Goal: Task Accomplishment & Management: Manage account settings

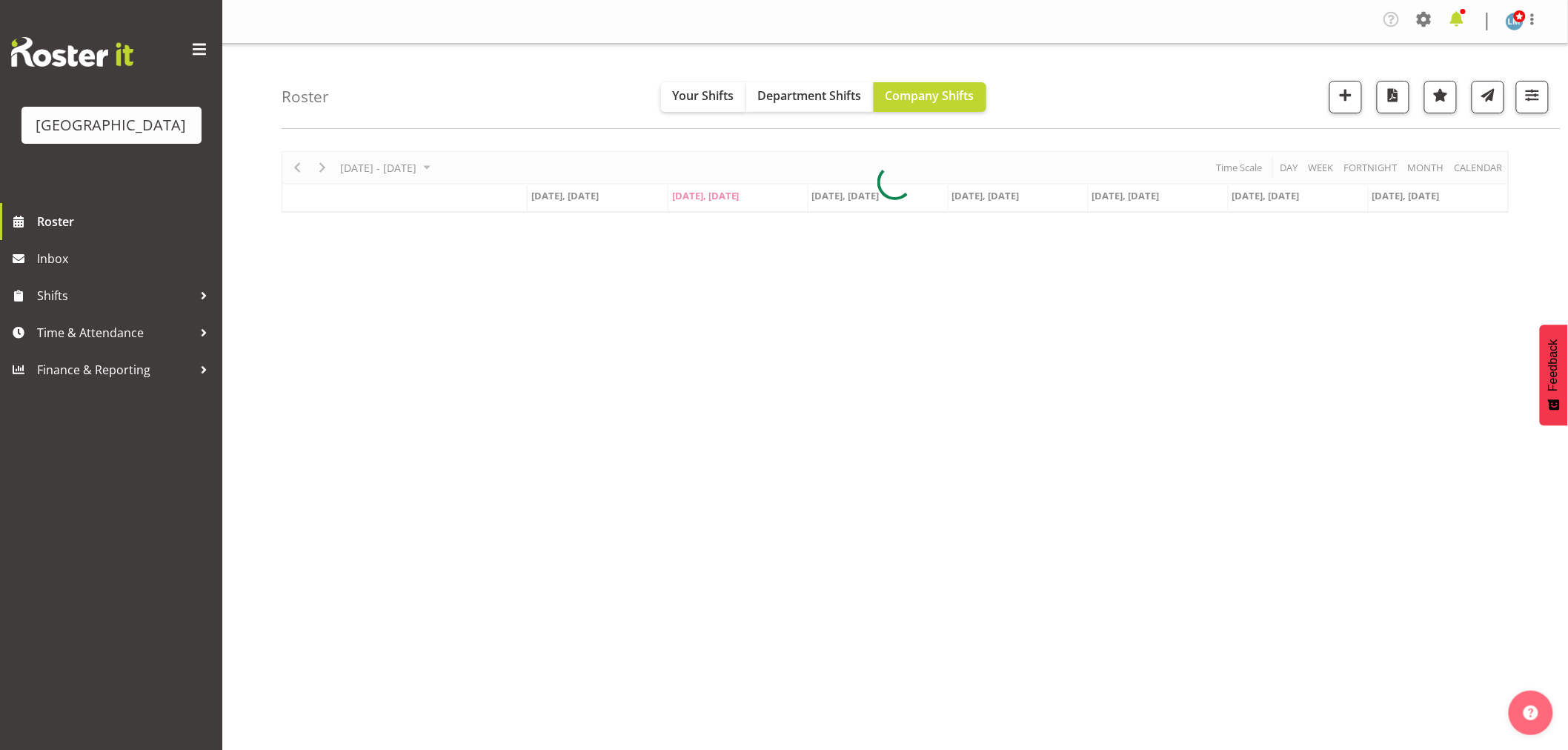
click at [1460, 23] on span at bounding box center [1457, 19] width 23 height 23
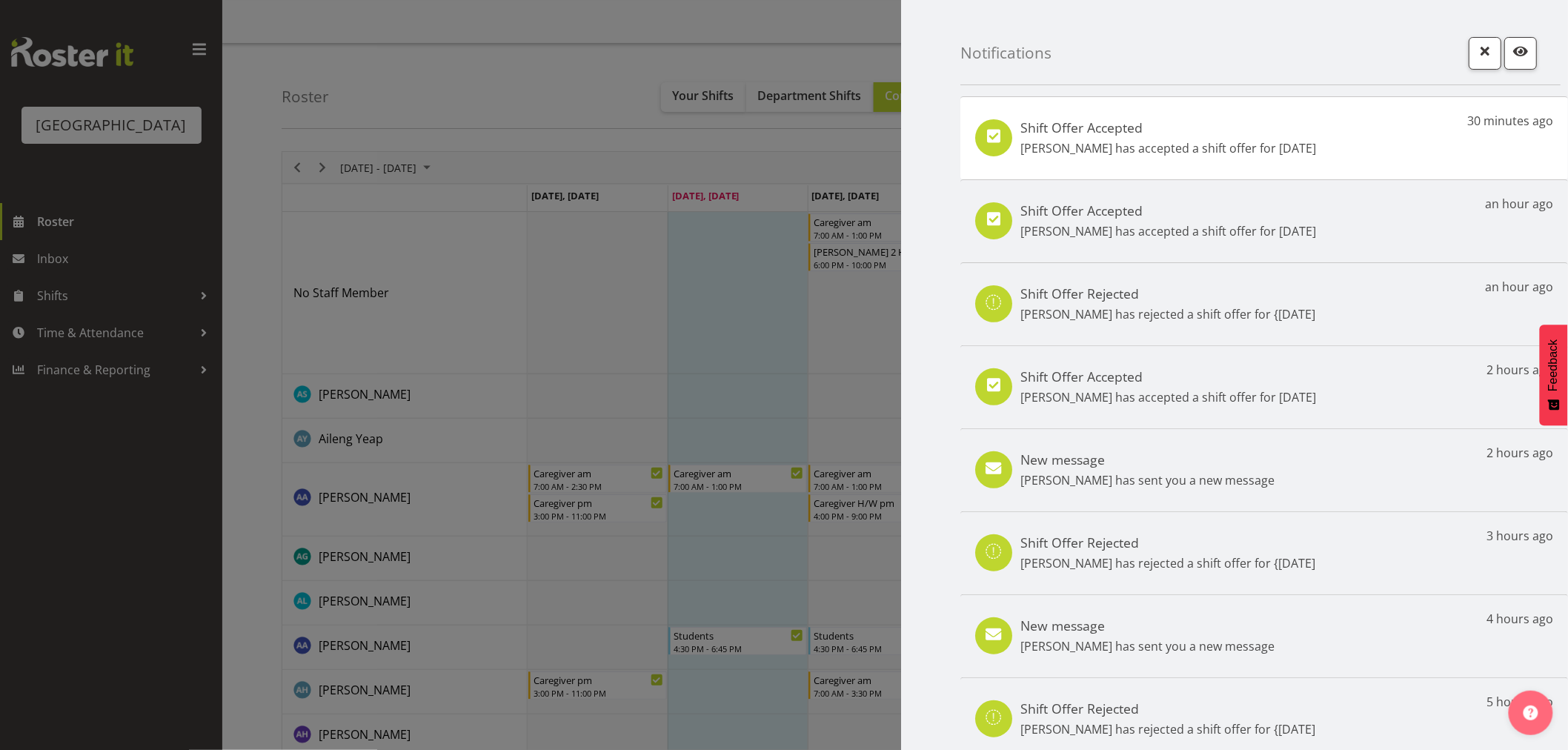
click at [92, 531] on div at bounding box center [784, 375] width 1568 height 750
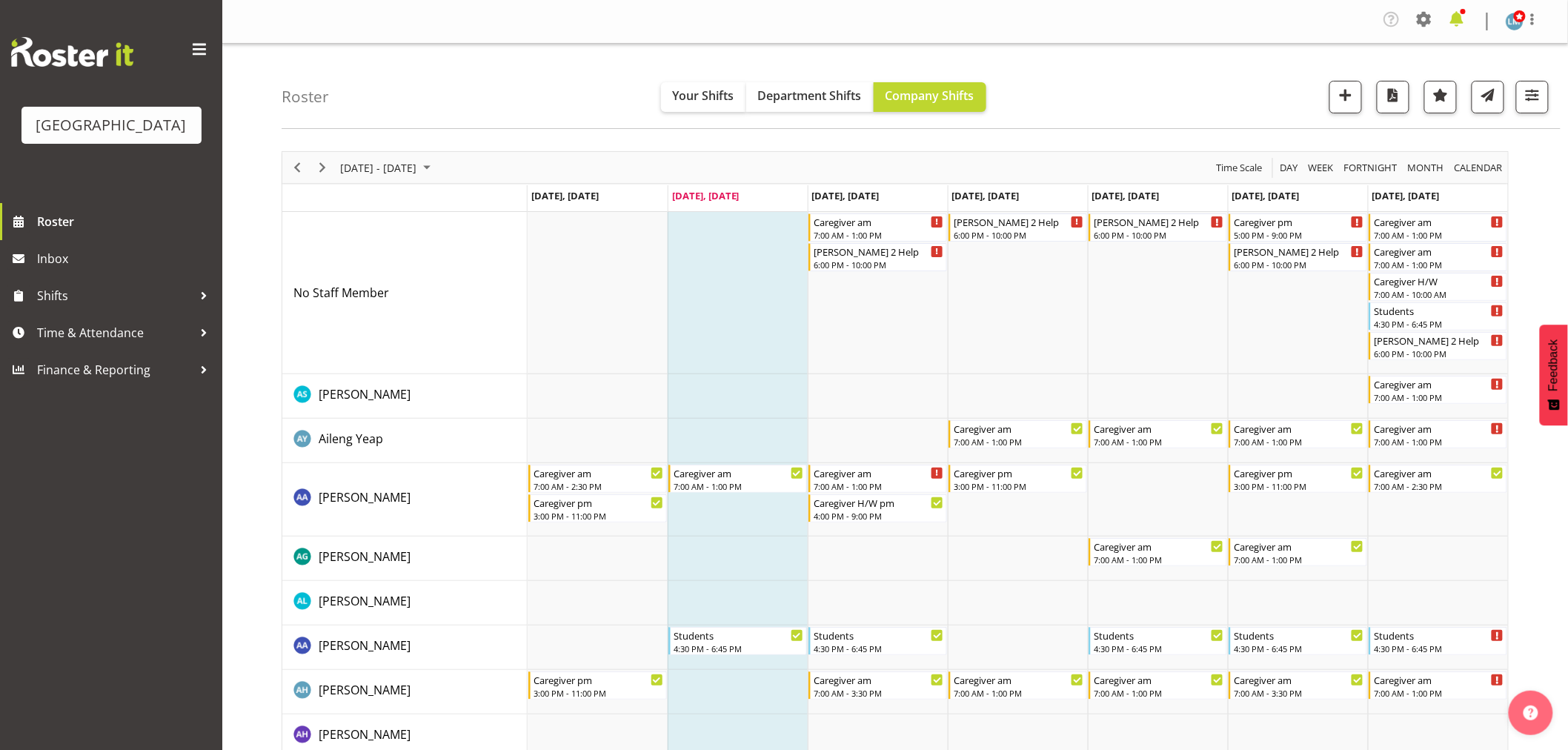
click at [1457, 23] on span at bounding box center [1457, 19] width 23 height 23
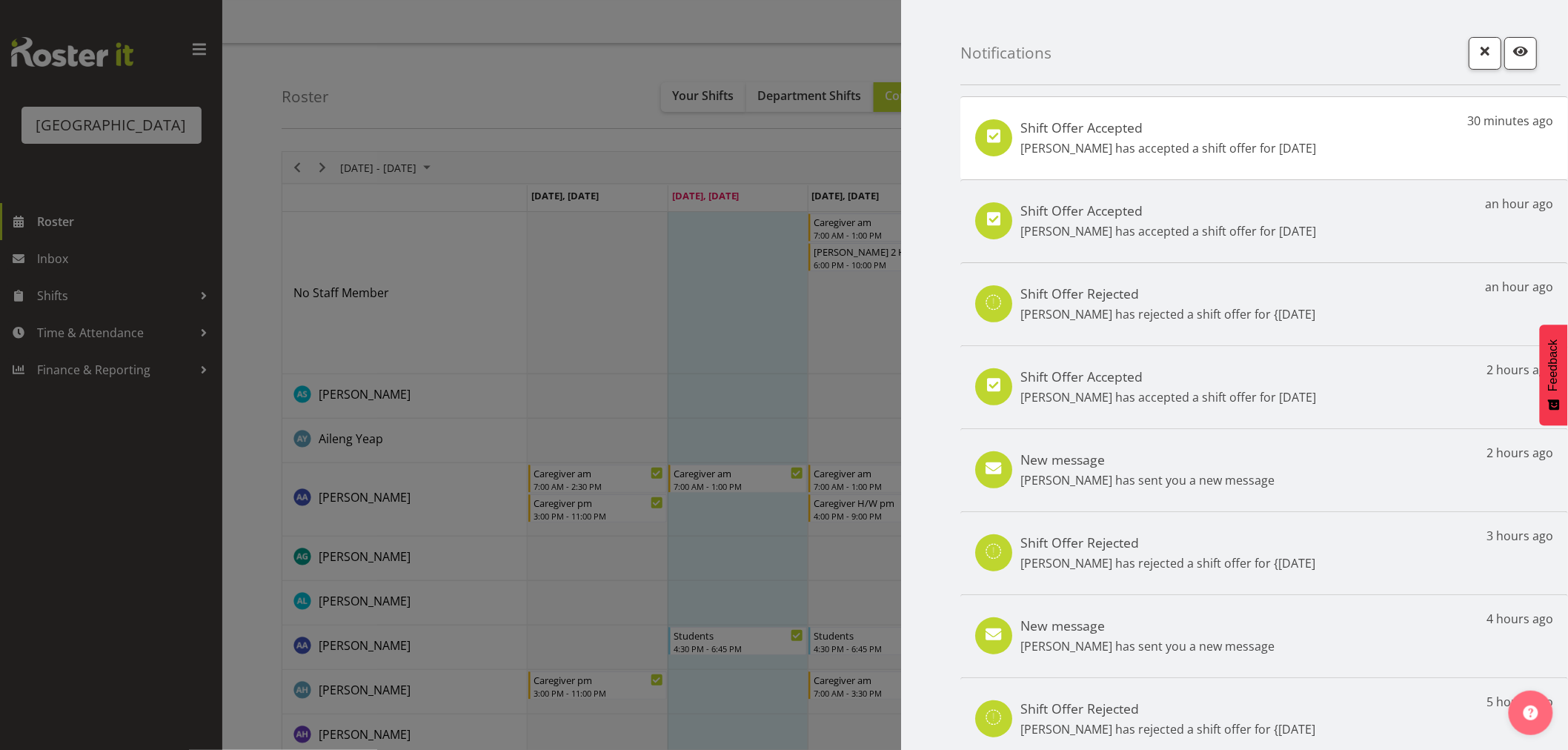
click at [1225, 158] on div "Shift Offer Accepted Miriam Jones has accepted a shift offer for 11th Sep 30 mi…" at bounding box center [1264, 138] width 607 height 83
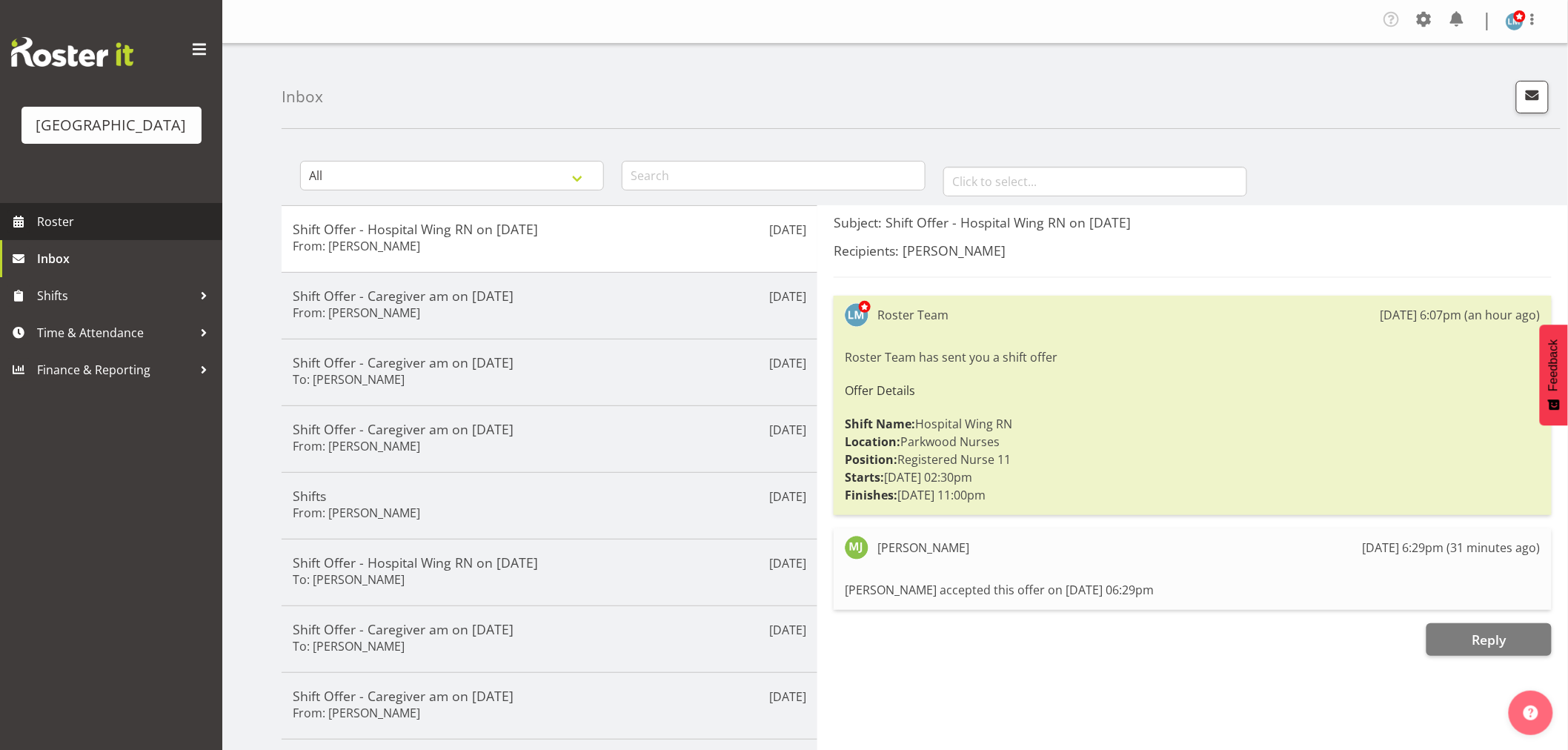
click at [62, 232] on span "Roster" at bounding box center [126, 221] width 178 height 23
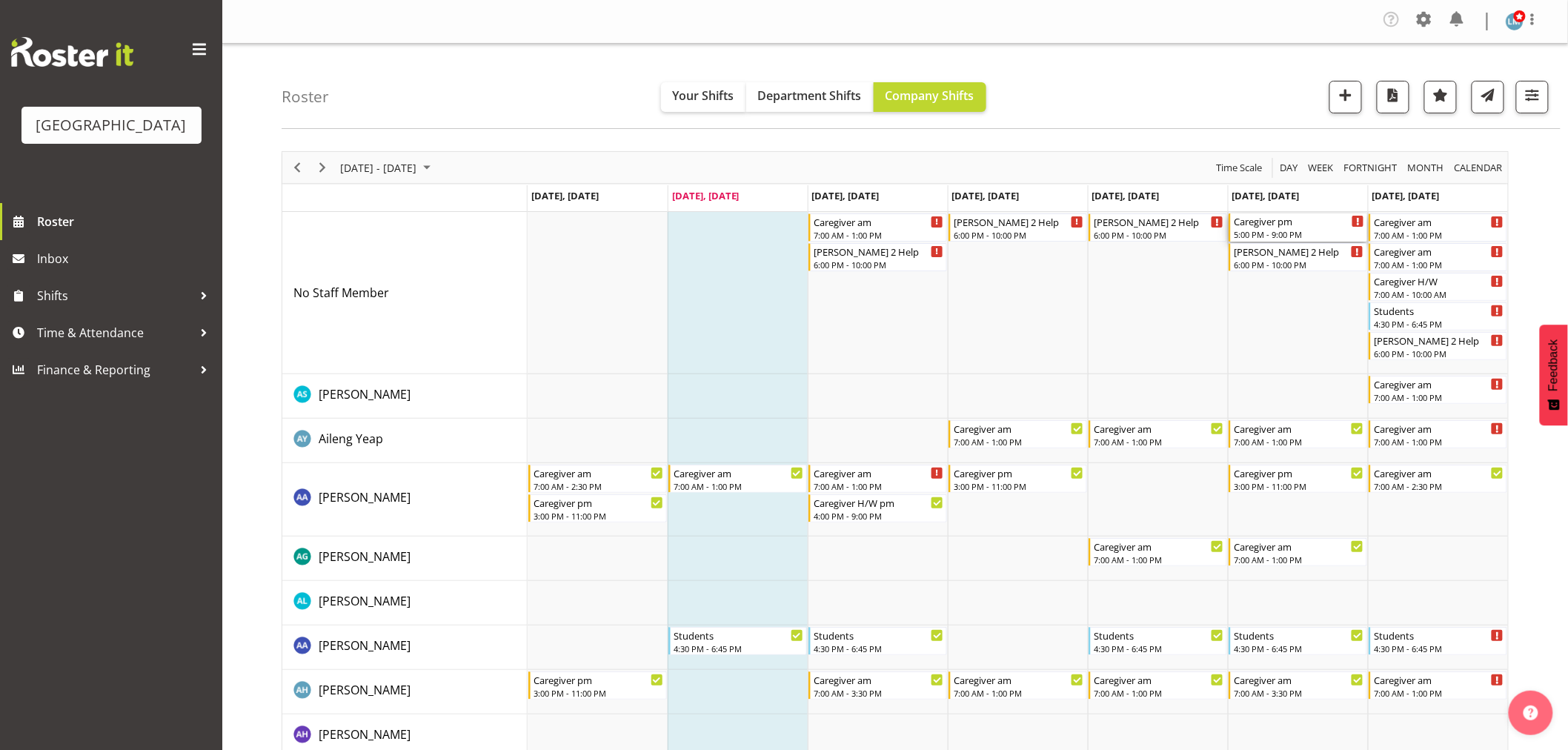
click at [1307, 229] on div "5:00 PM - 9:00 PM" at bounding box center [1299, 234] width 130 height 12
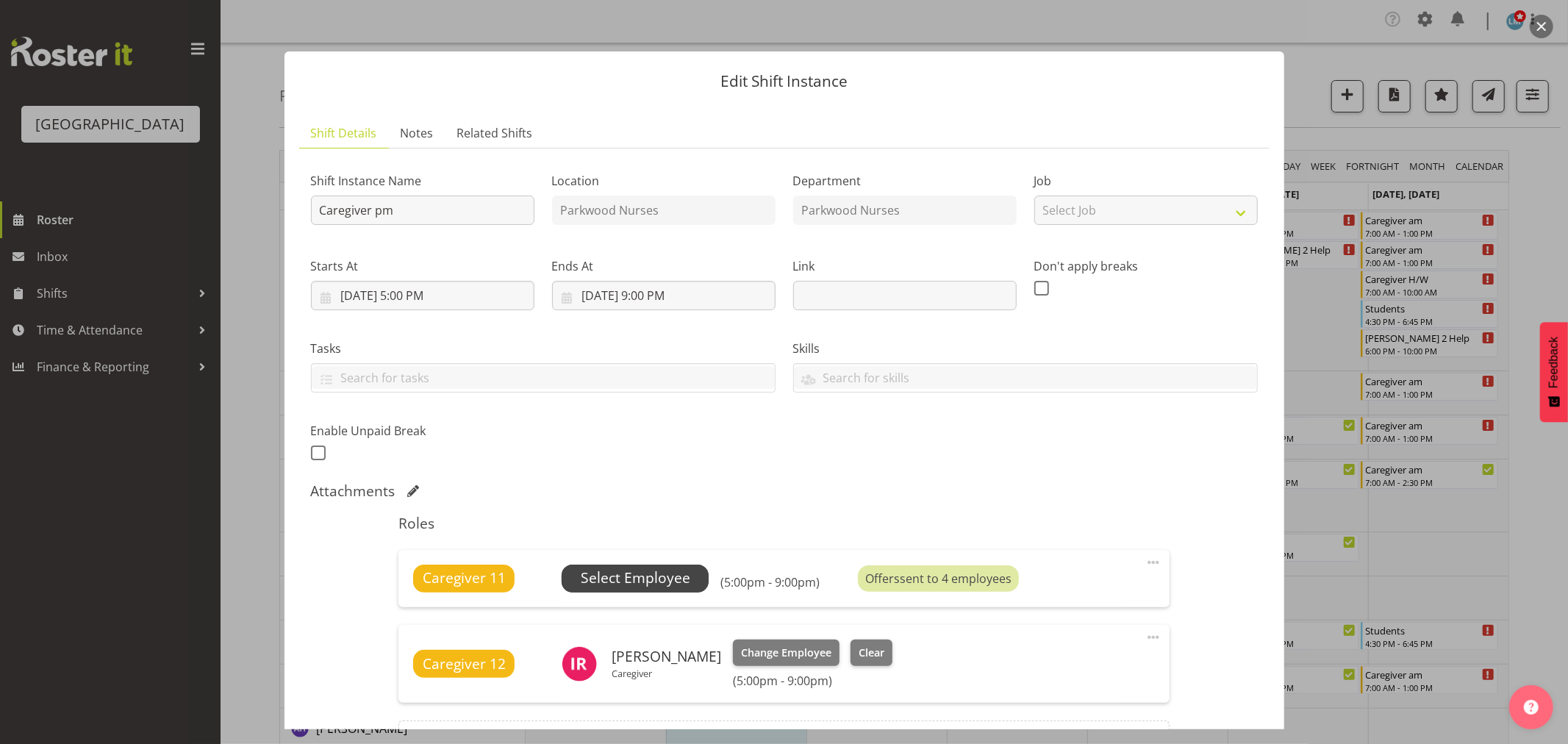
click at [645, 584] on span "Select Employee" at bounding box center [636, 578] width 109 height 22
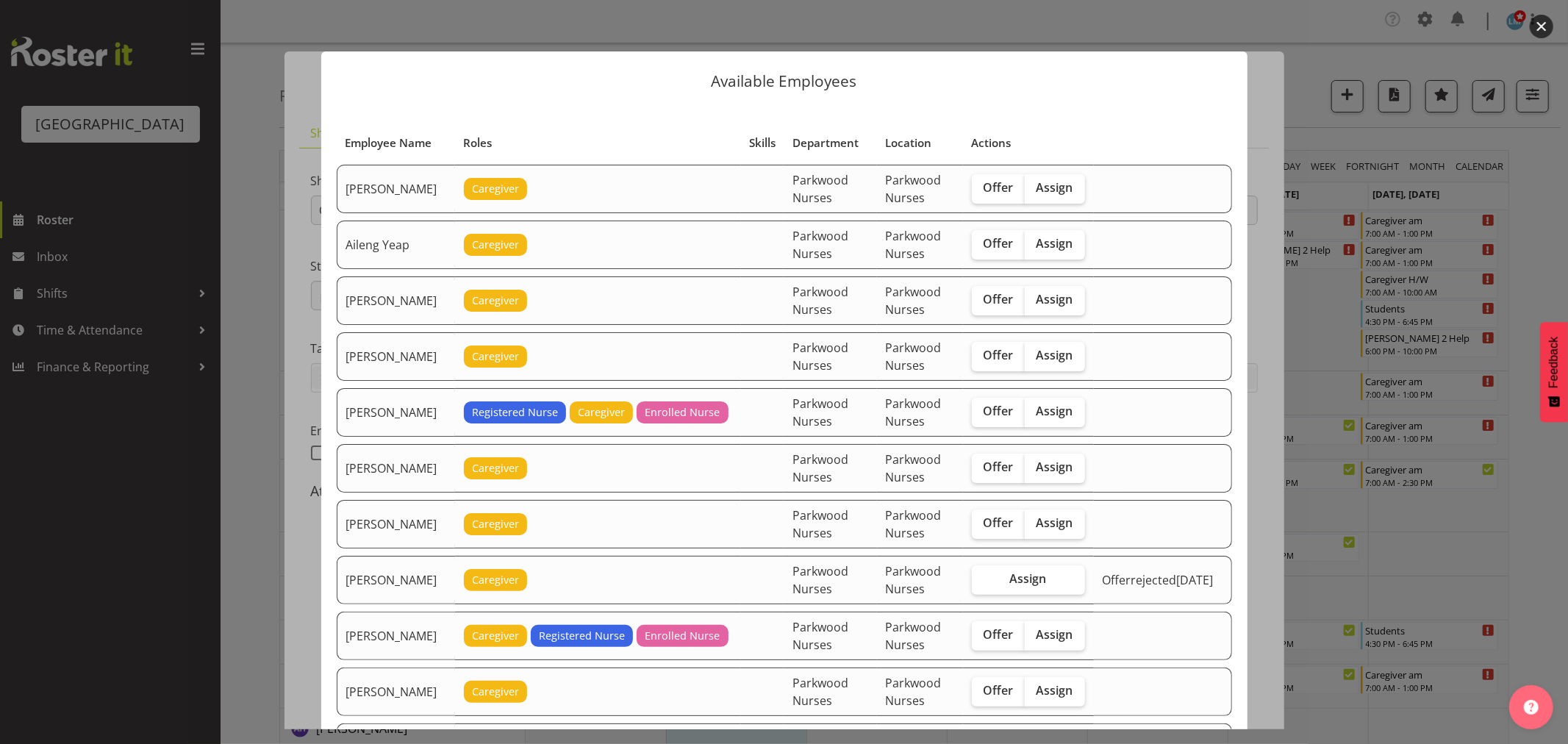
click at [1546, 223] on div at bounding box center [784, 372] width 1568 height 744
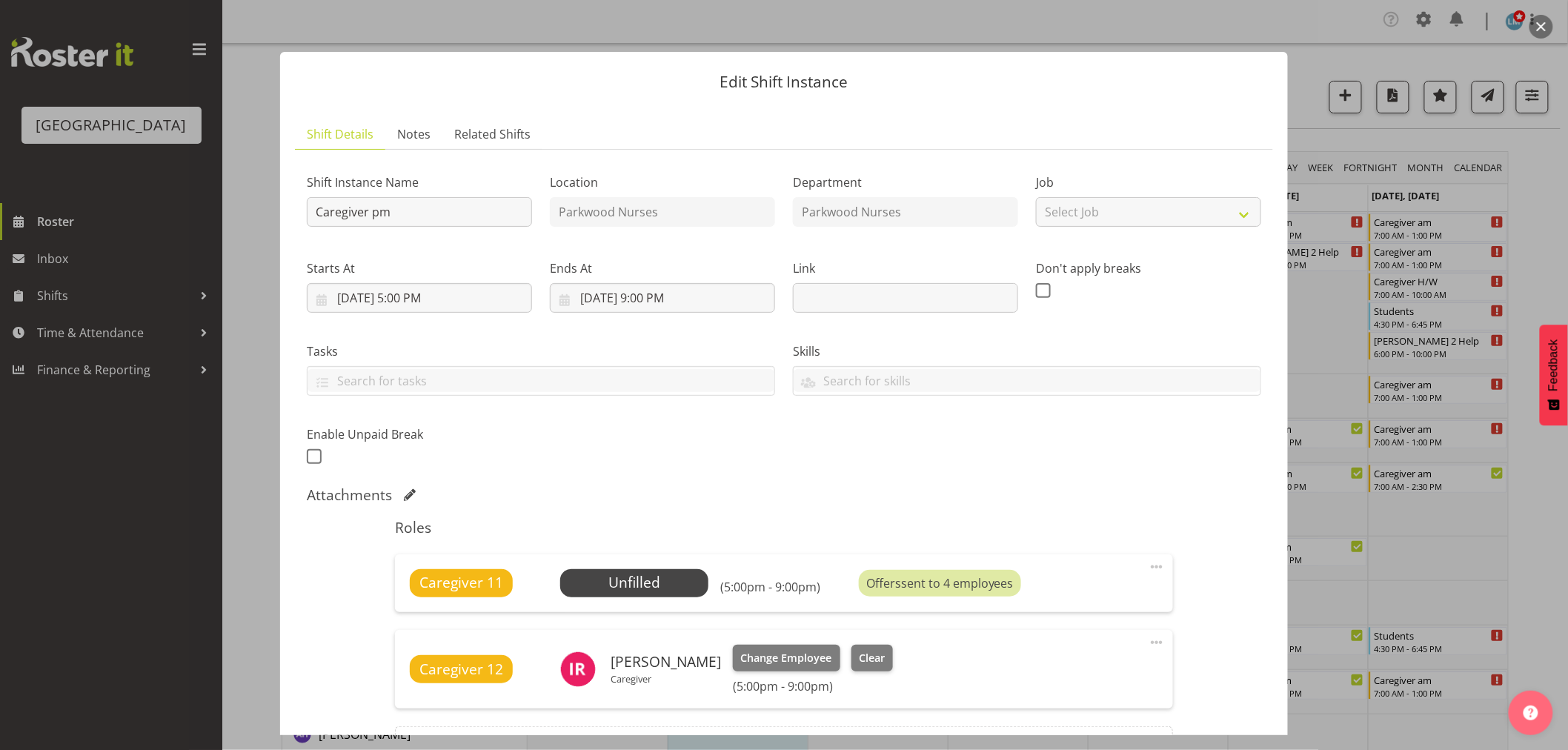
click at [1544, 229] on div at bounding box center [784, 375] width 1568 height 750
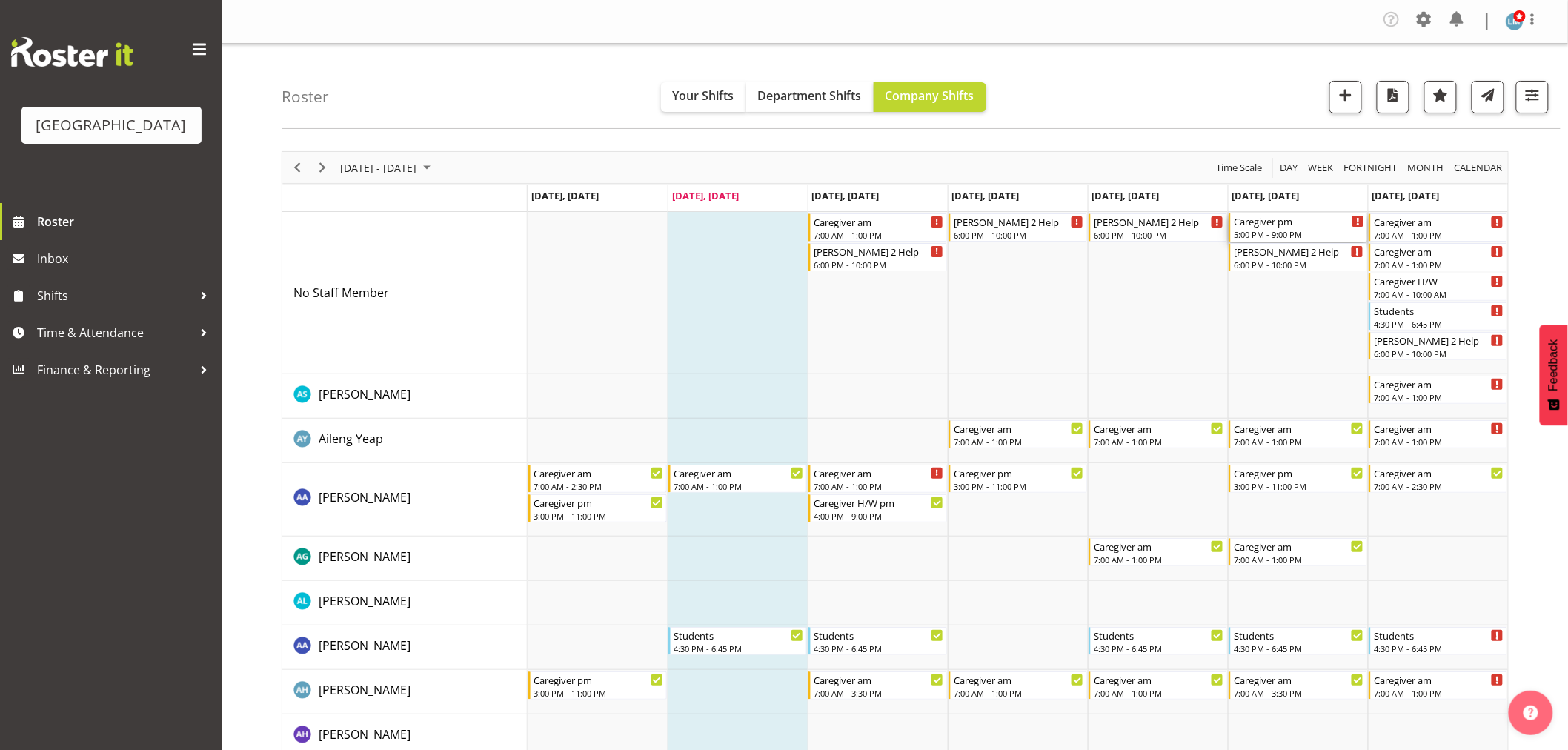
click at [1290, 230] on div "5:00 PM - 9:00 PM" at bounding box center [1299, 234] width 130 height 12
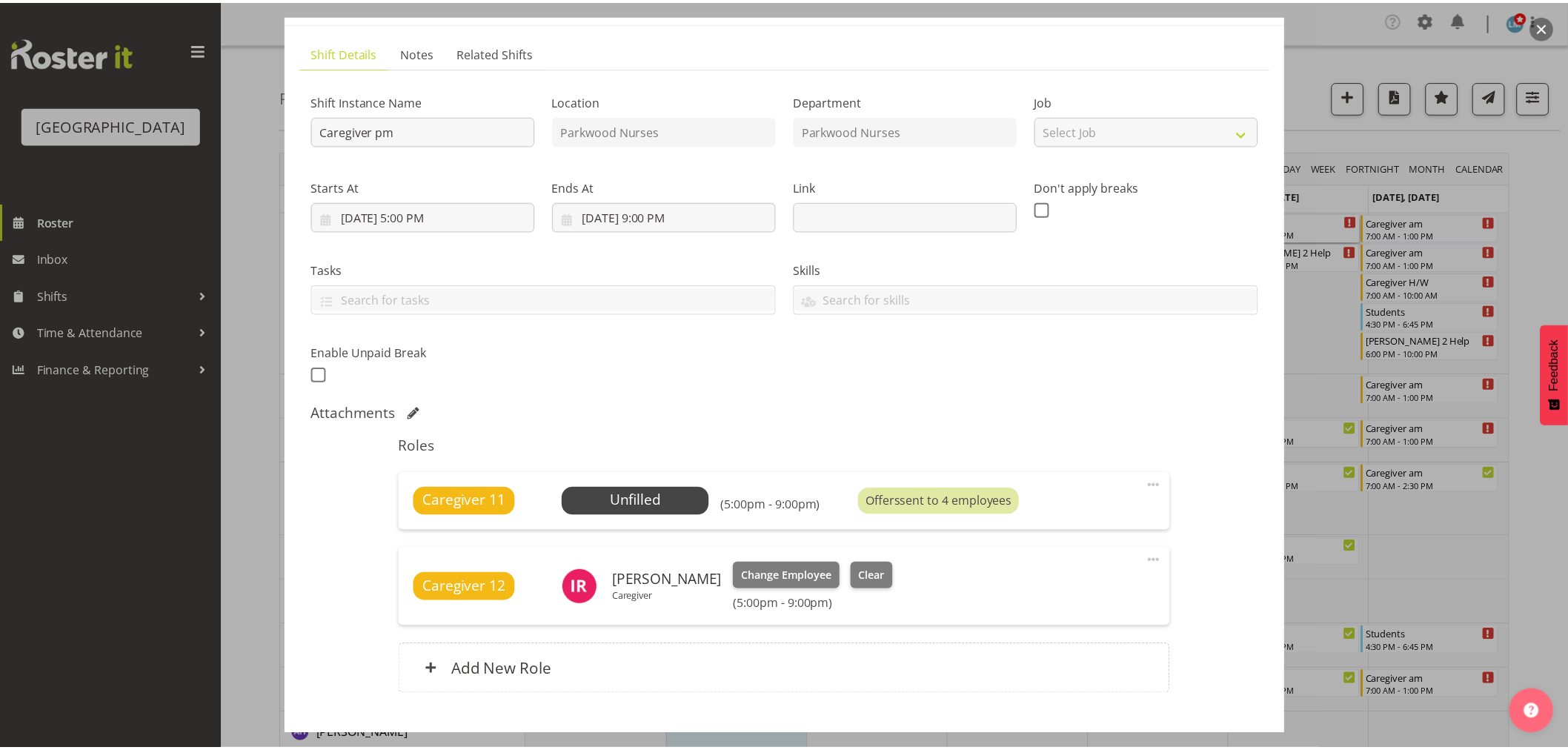
scroll to position [173, 0]
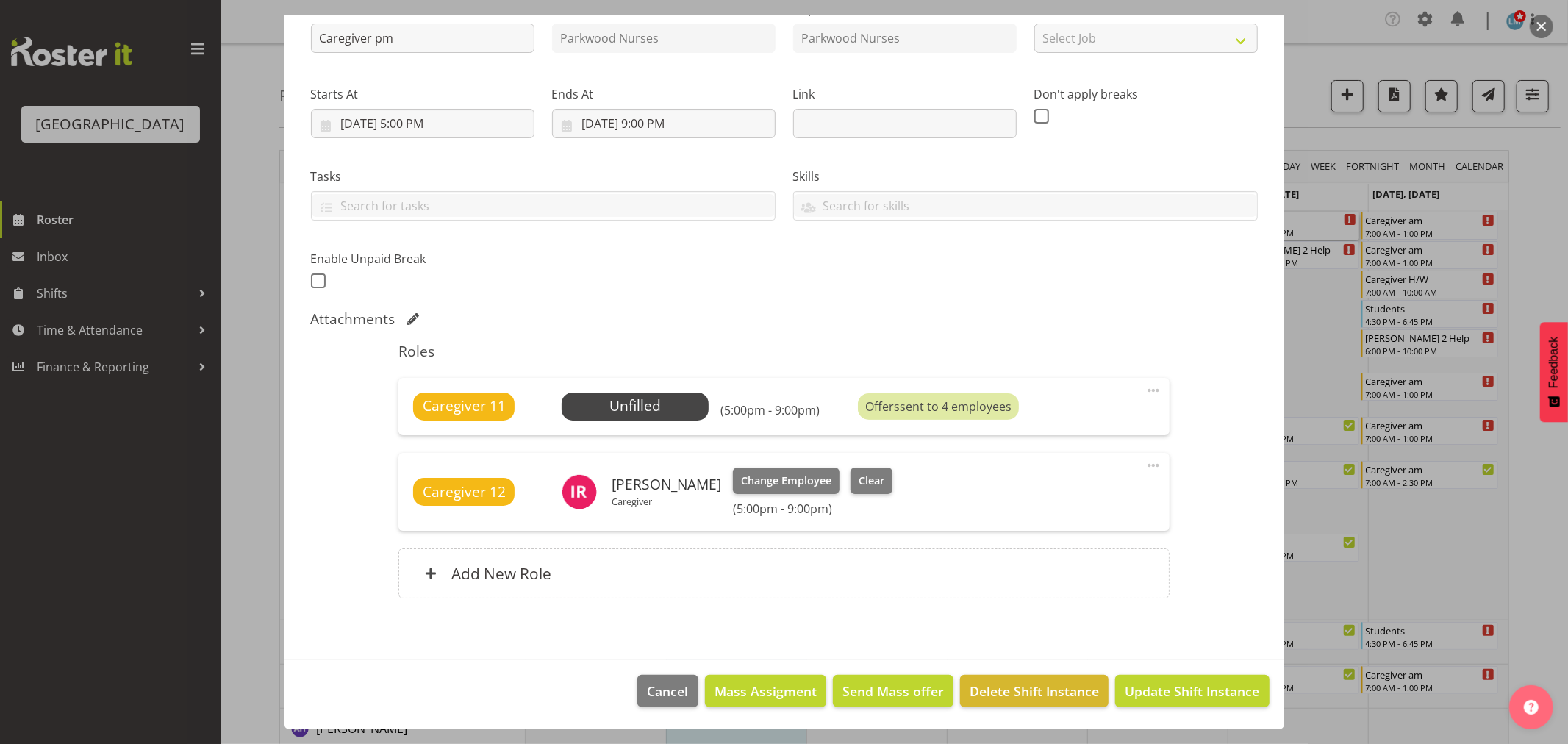
click at [1546, 275] on div at bounding box center [784, 372] width 1568 height 744
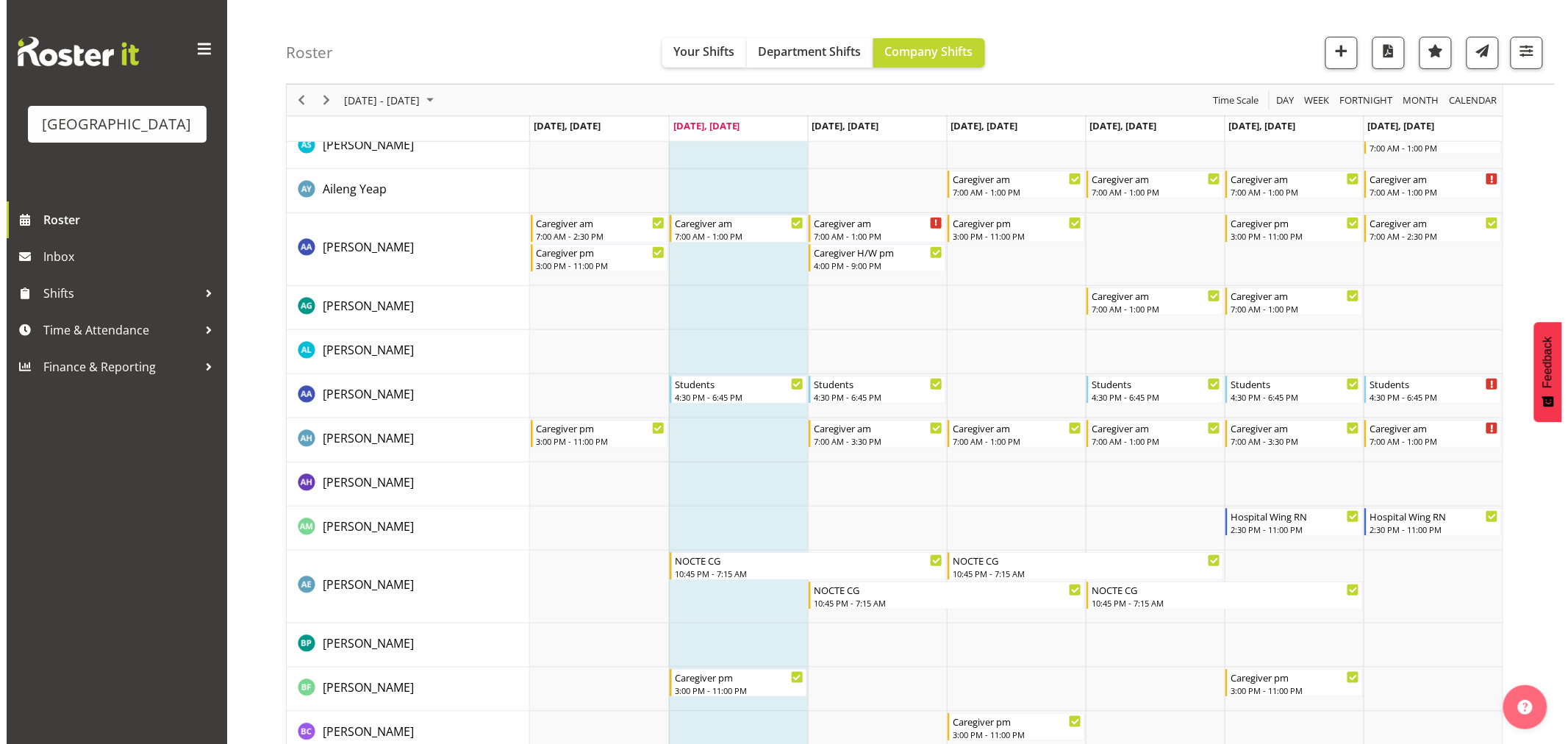
scroll to position [0, 0]
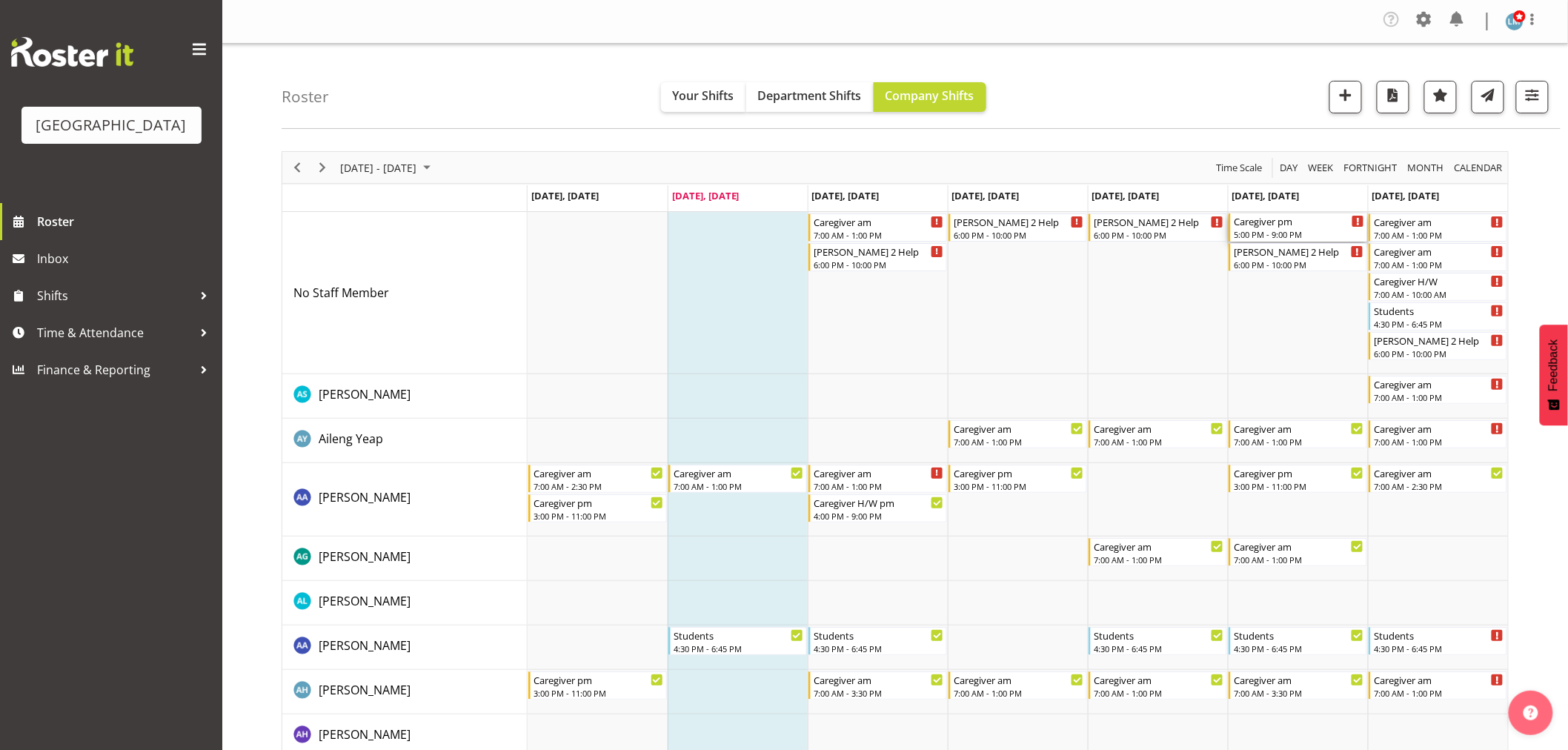
click at [1278, 222] on div "Caregiver pm" at bounding box center [1299, 220] width 130 height 14
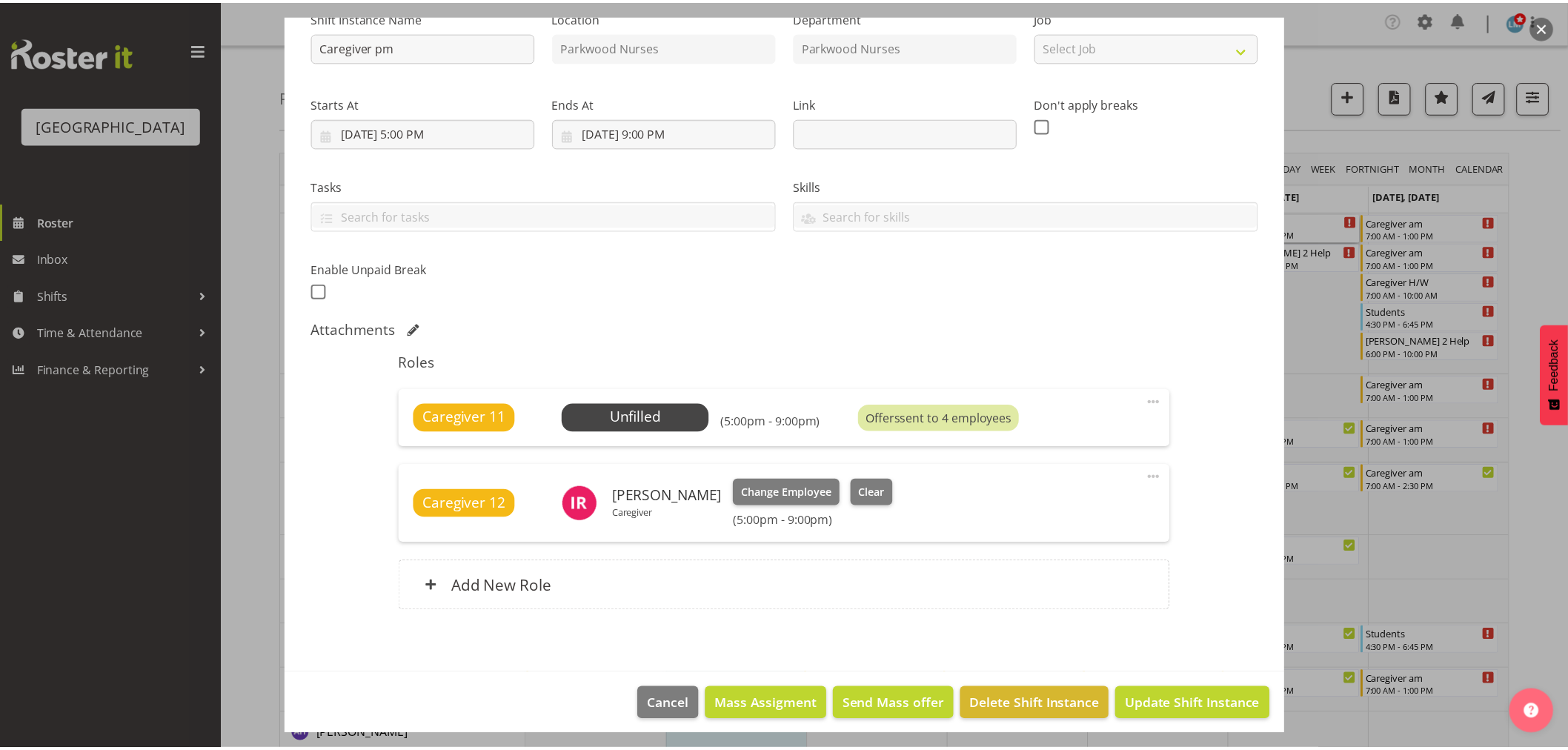
scroll to position [173, 0]
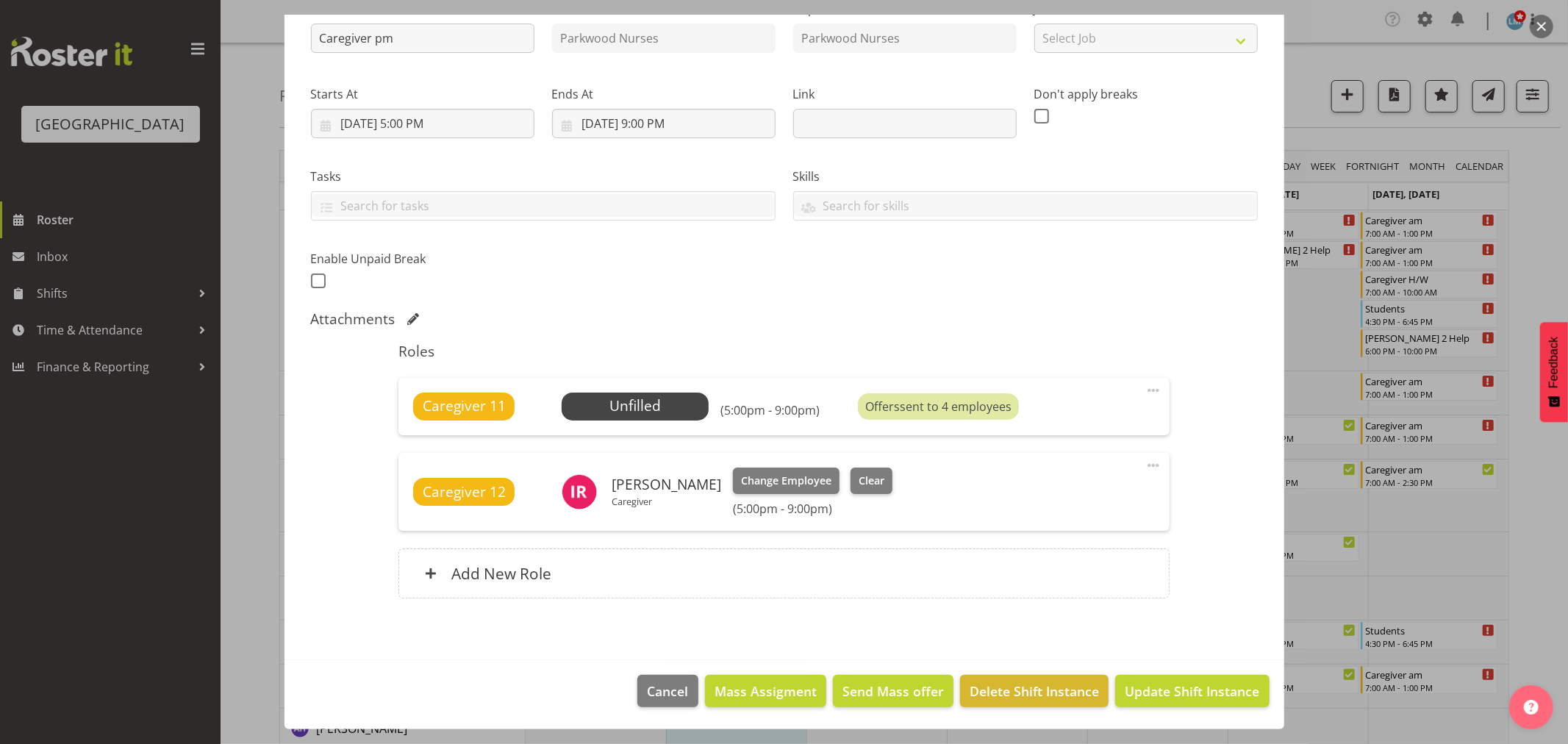
click at [1538, 210] on div at bounding box center [784, 372] width 1568 height 744
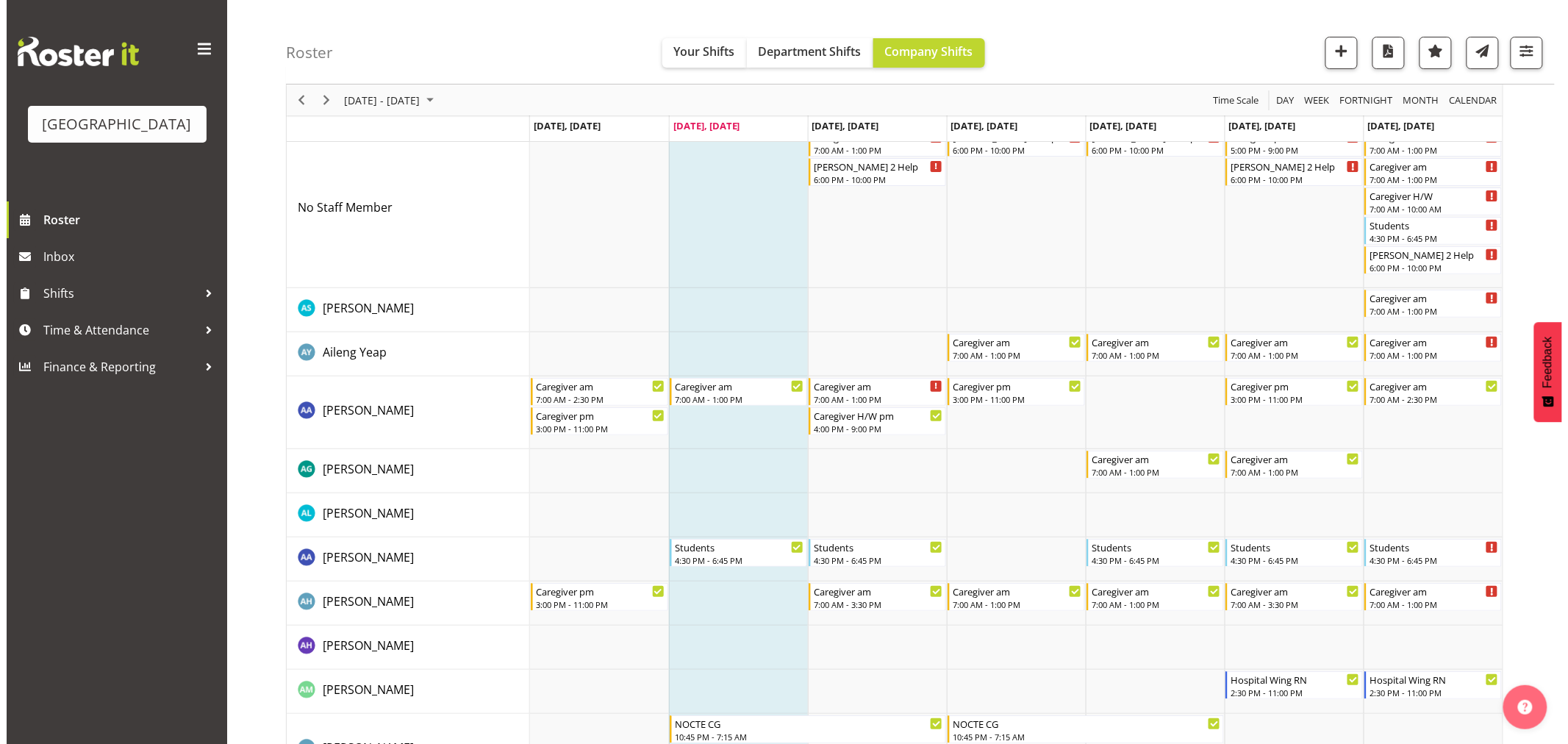
scroll to position [0, 0]
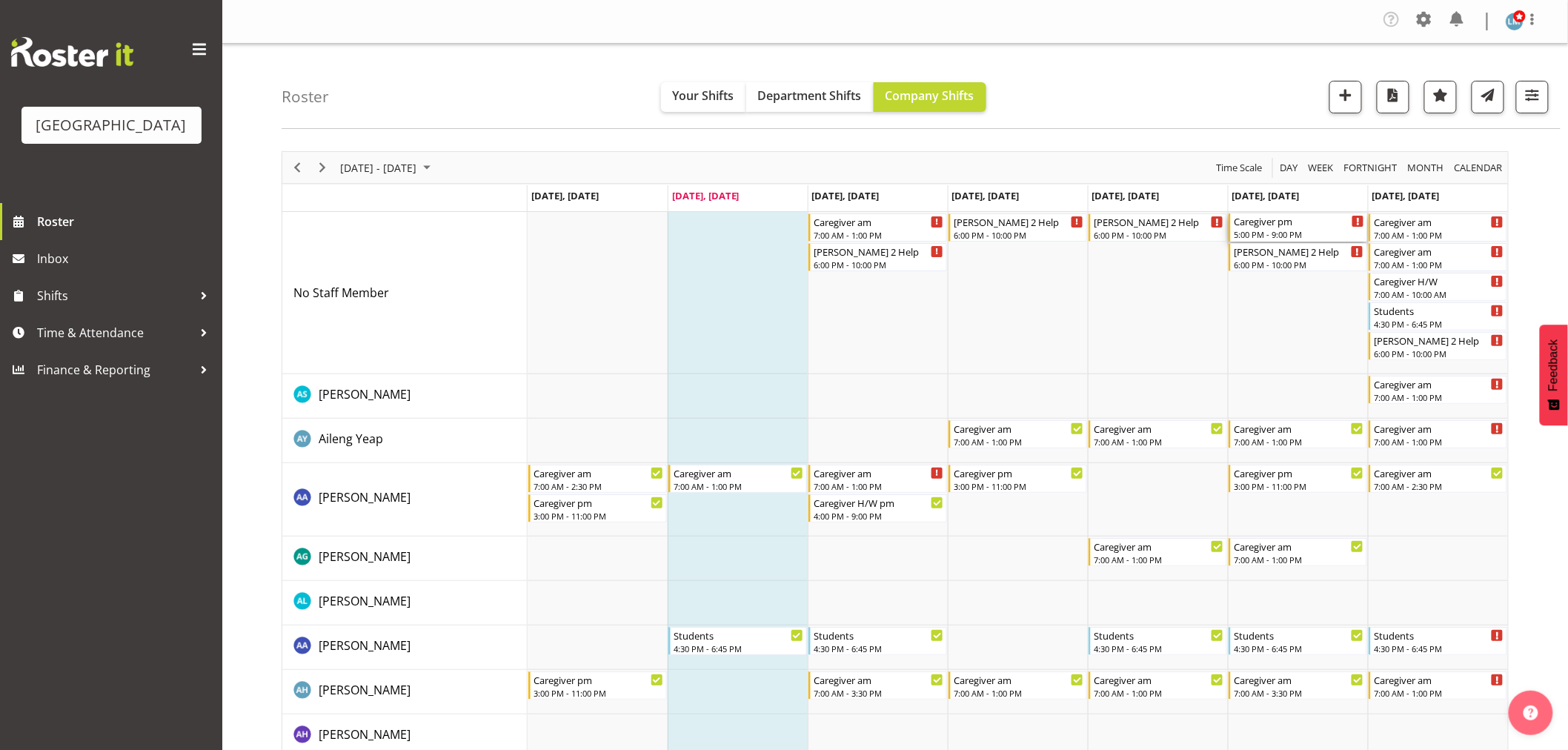
click at [1273, 224] on div "Caregiver pm" at bounding box center [1299, 220] width 130 height 14
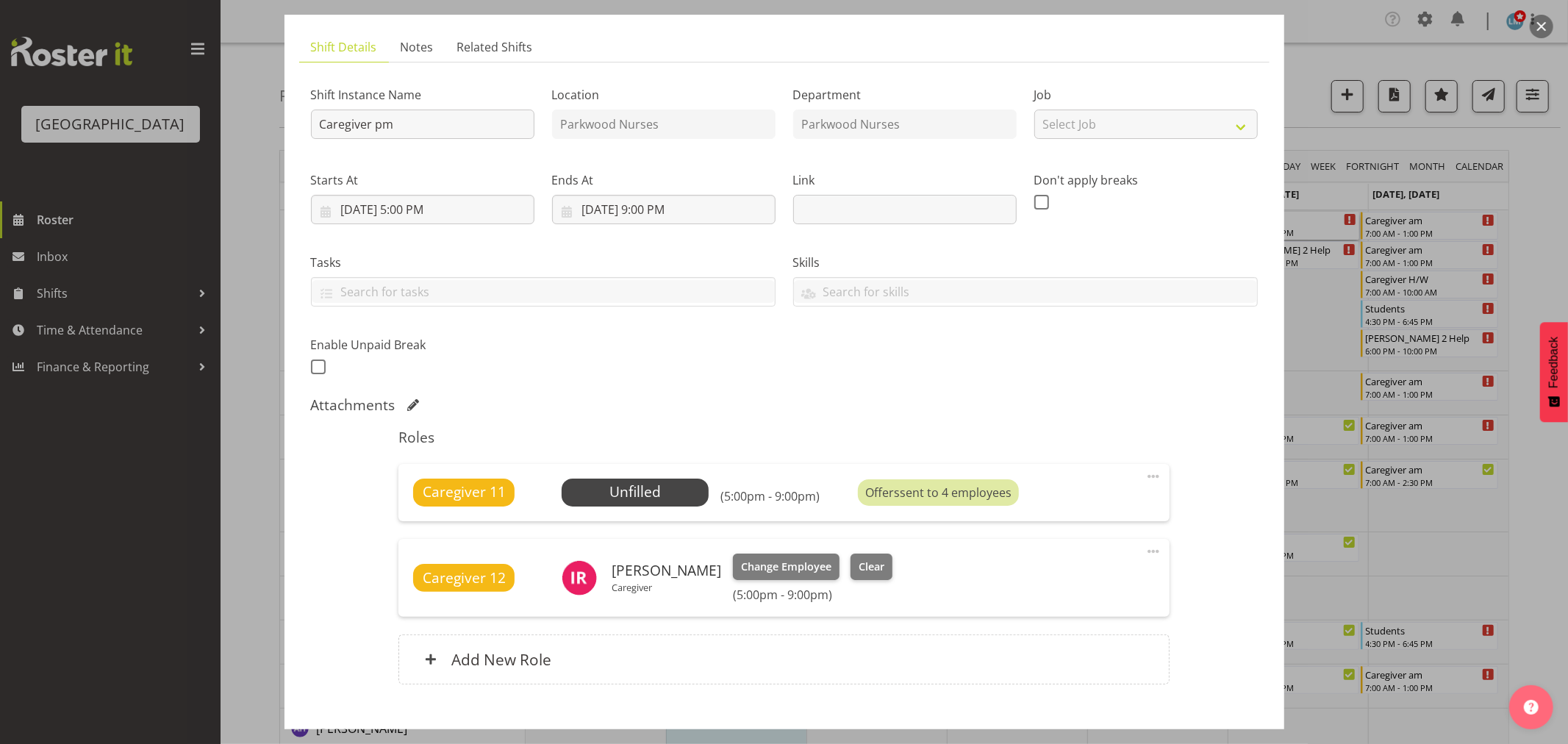
scroll to position [172, 0]
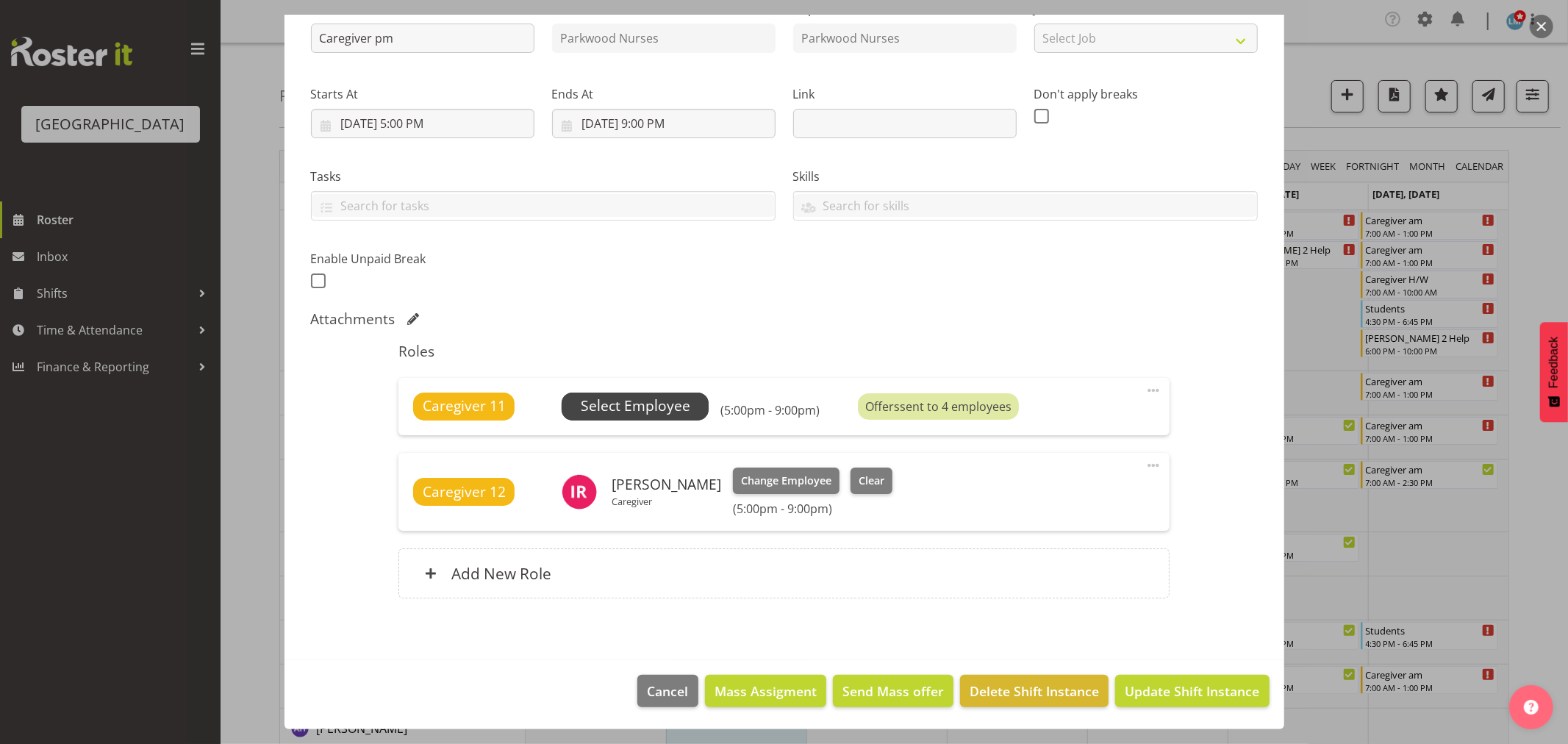
click at [658, 408] on span "Select Employee" at bounding box center [636, 406] width 109 height 22
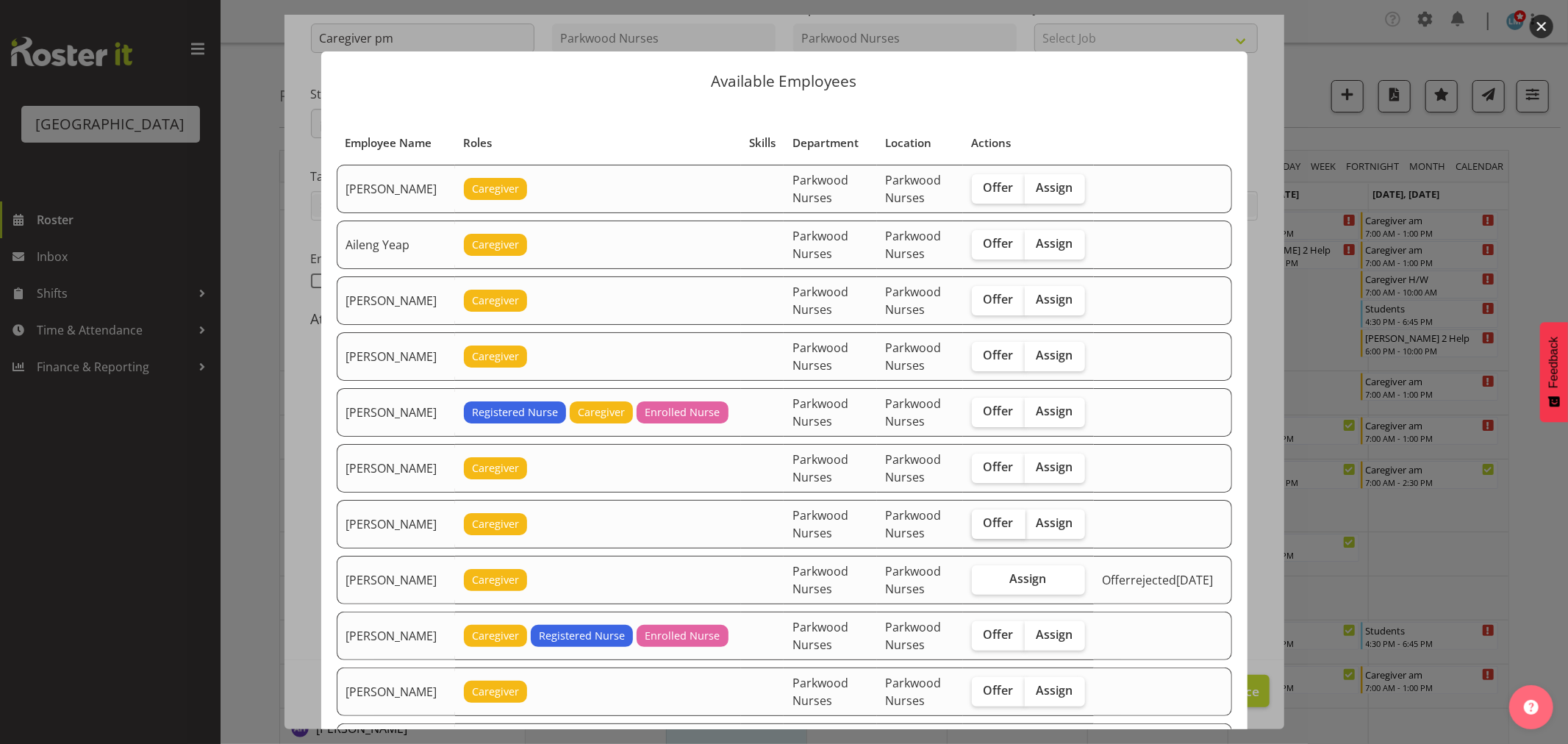
click at [1009, 519] on span "Offer" at bounding box center [999, 523] width 30 height 14
click at [982, 519] on input "Offer" at bounding box center [976, 523] width 10 height 10
checkbox input "true"
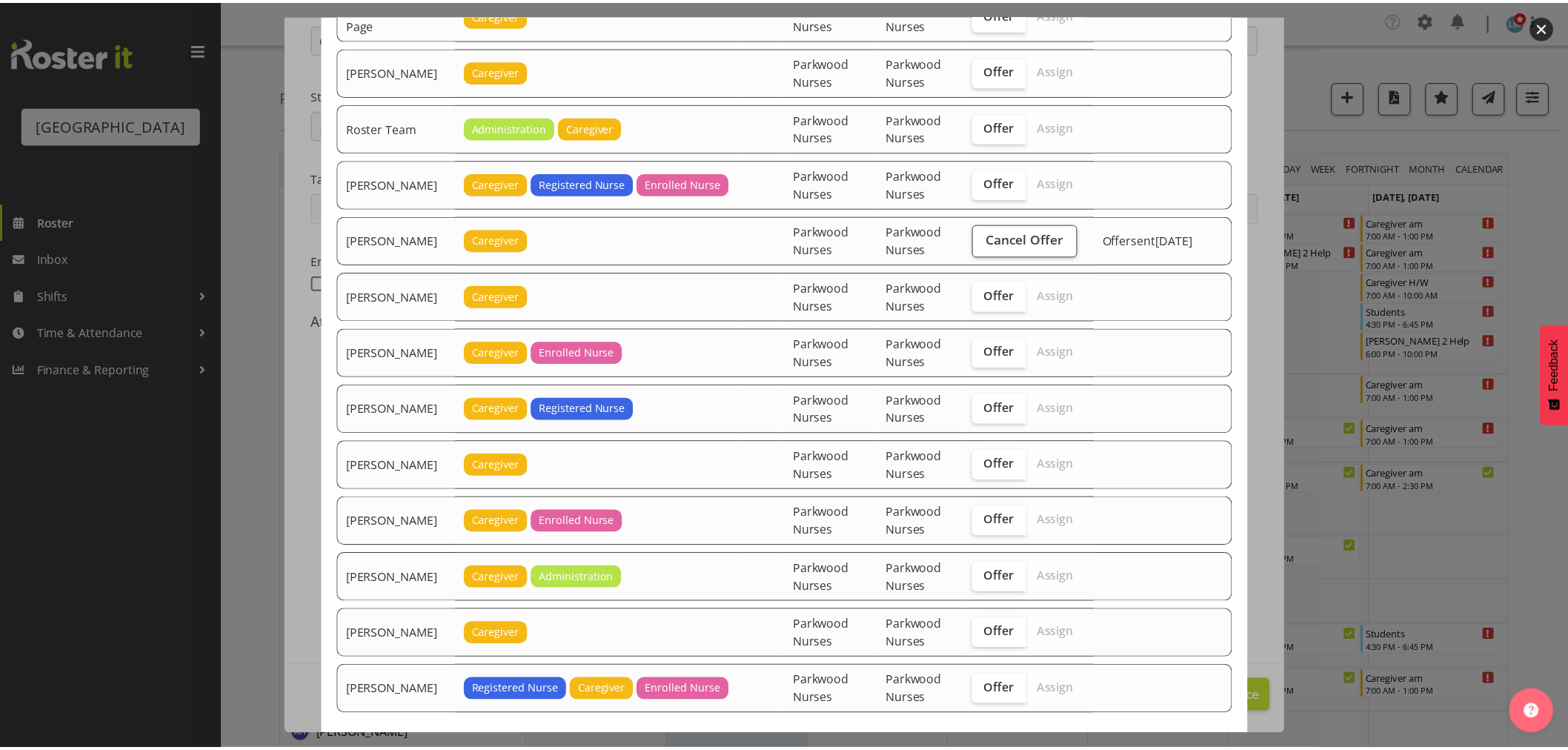
scroll to position [2470, 0]
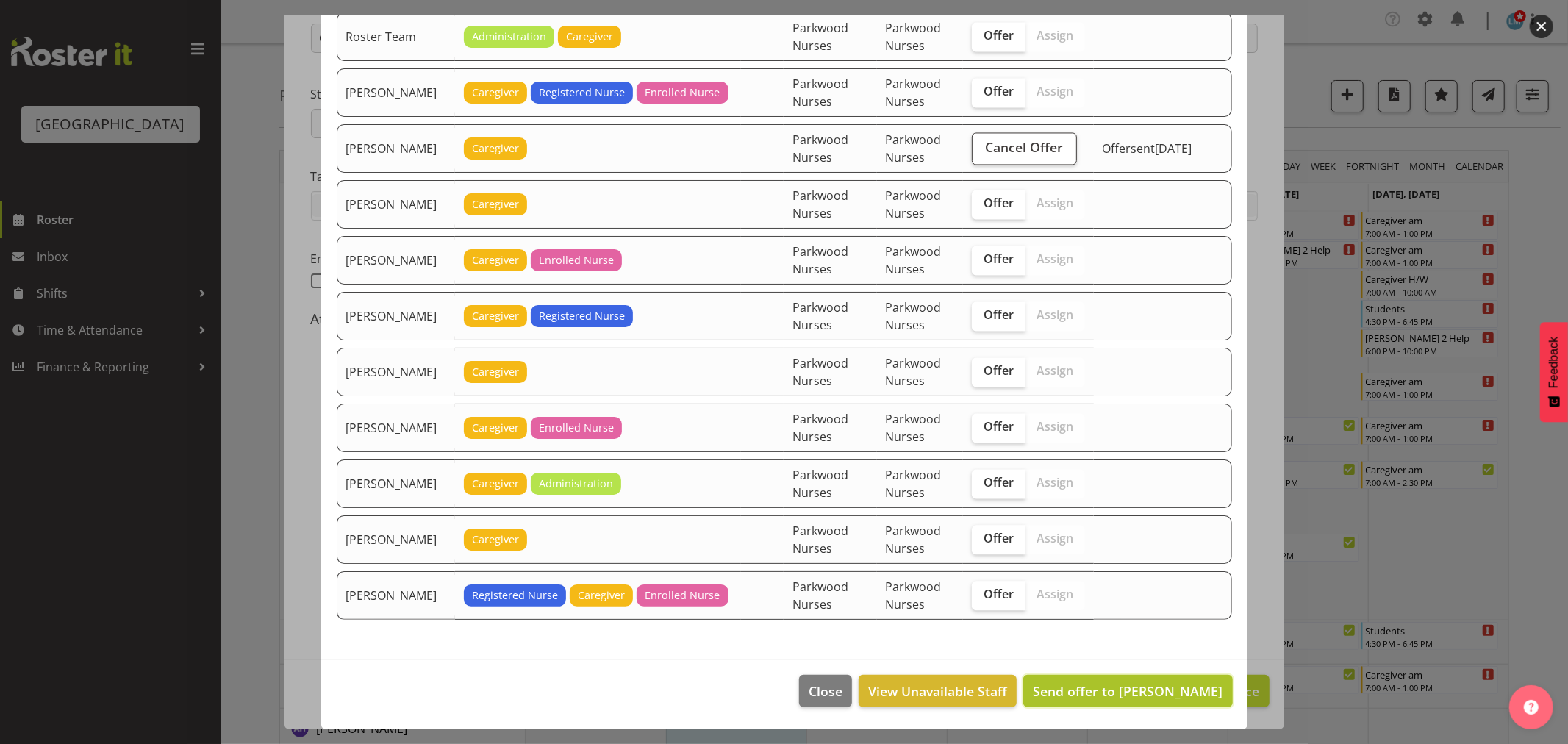
click at [1157, 698] on span "Send offer to [PERSON_NAME]" at bounding box center [1128, 691] width 190 height 18
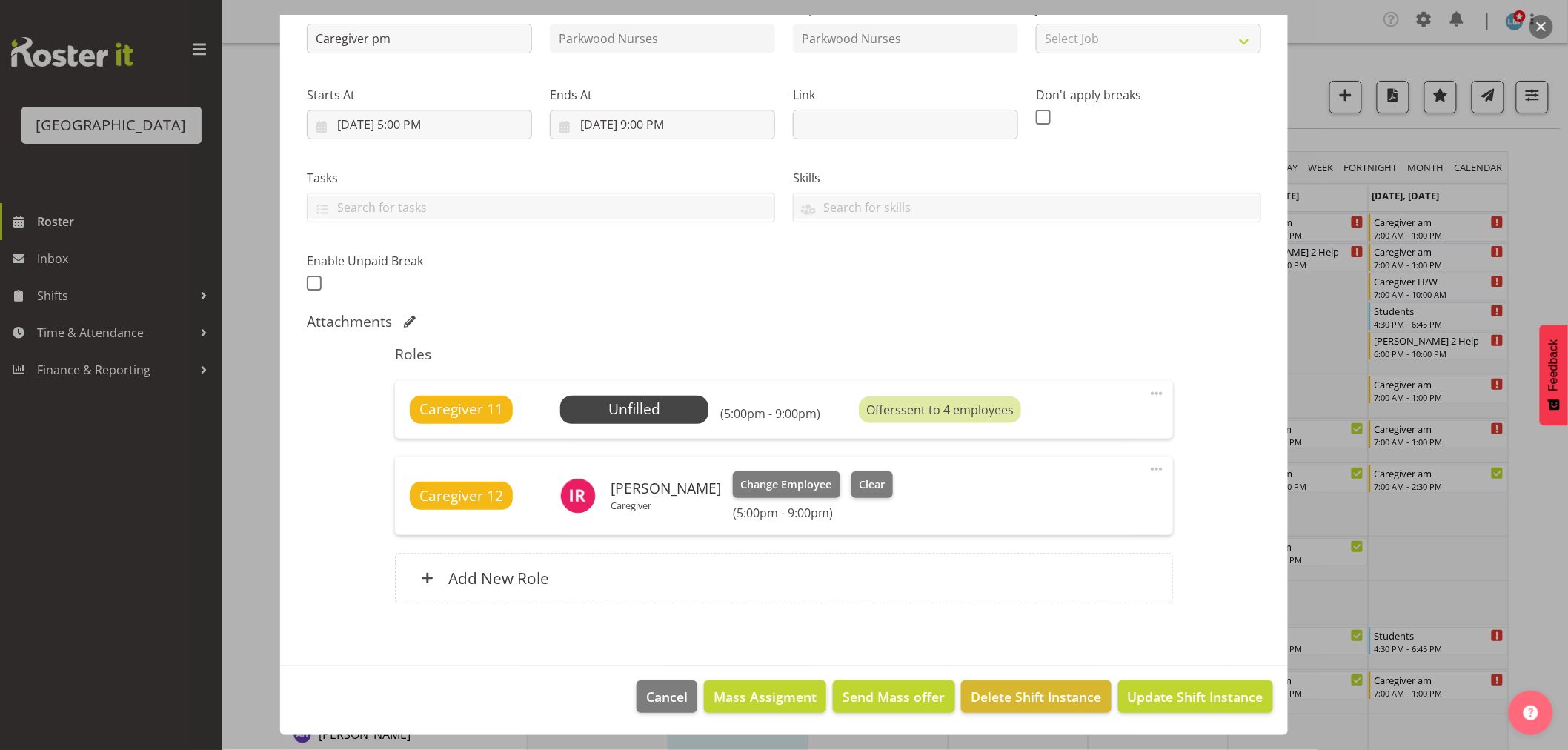
scroll to position [329, 0]
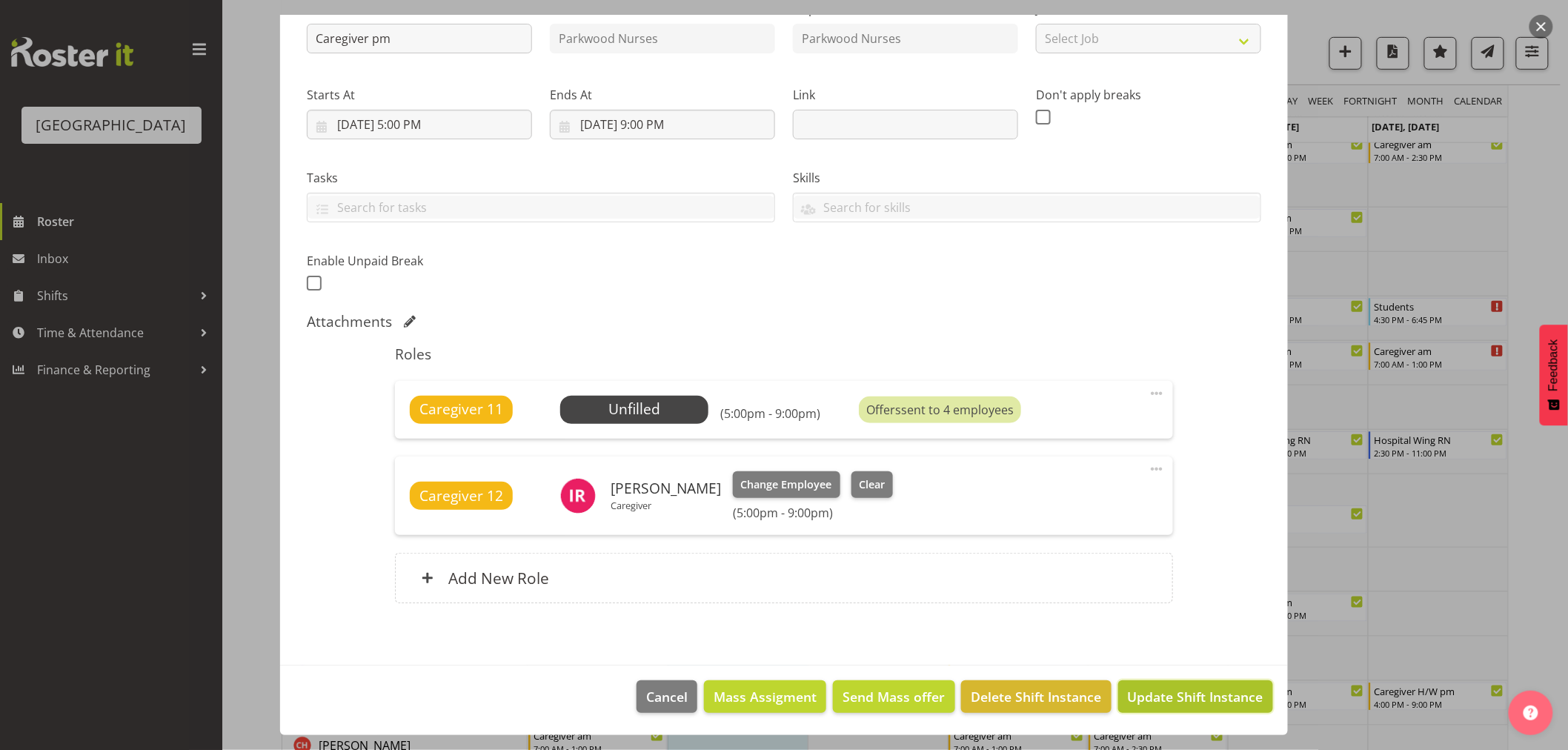
click at [1167, 697] on span "Update Shift Instance" at bounding box center [1196, 696] width 136 height 19
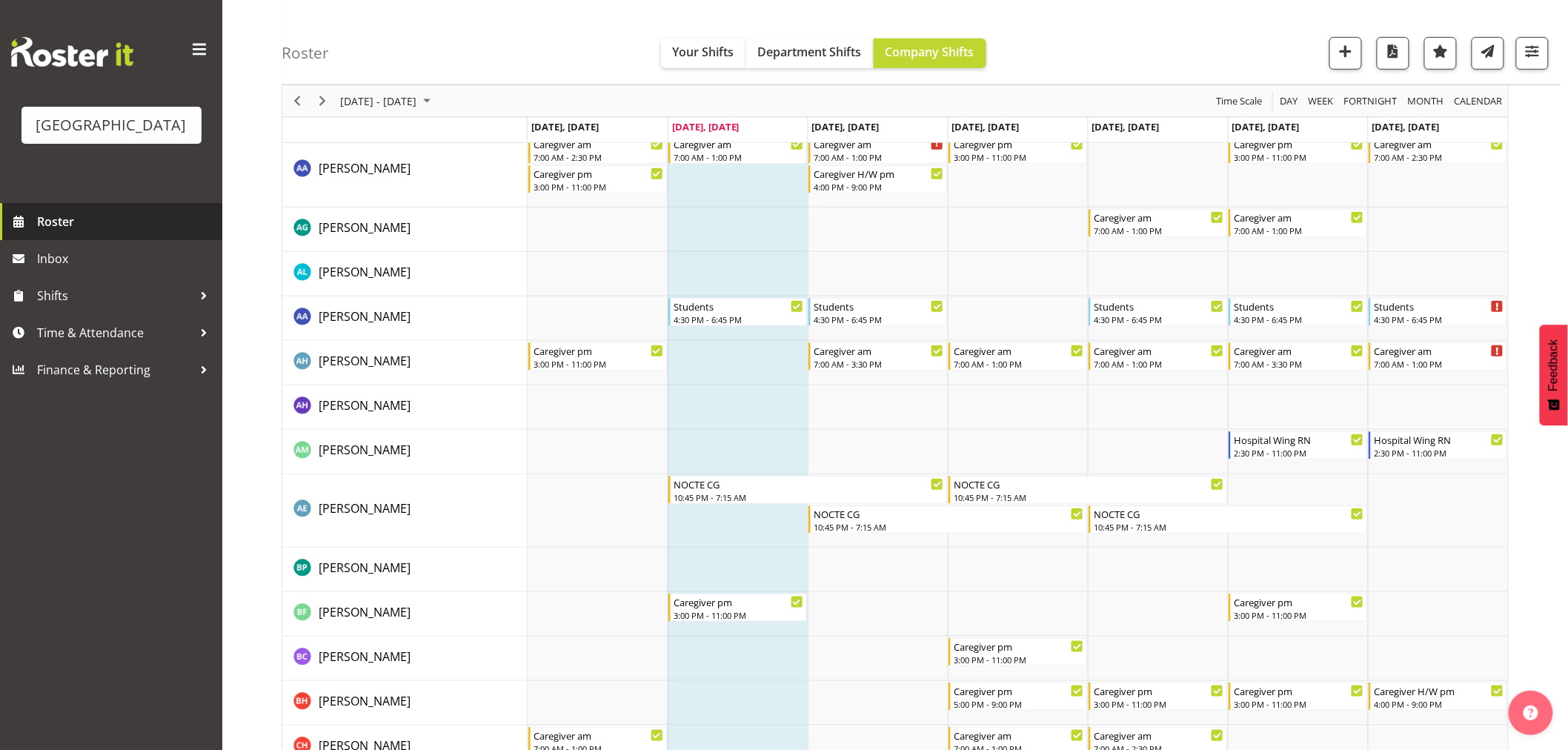
scroll to position [447, 0]
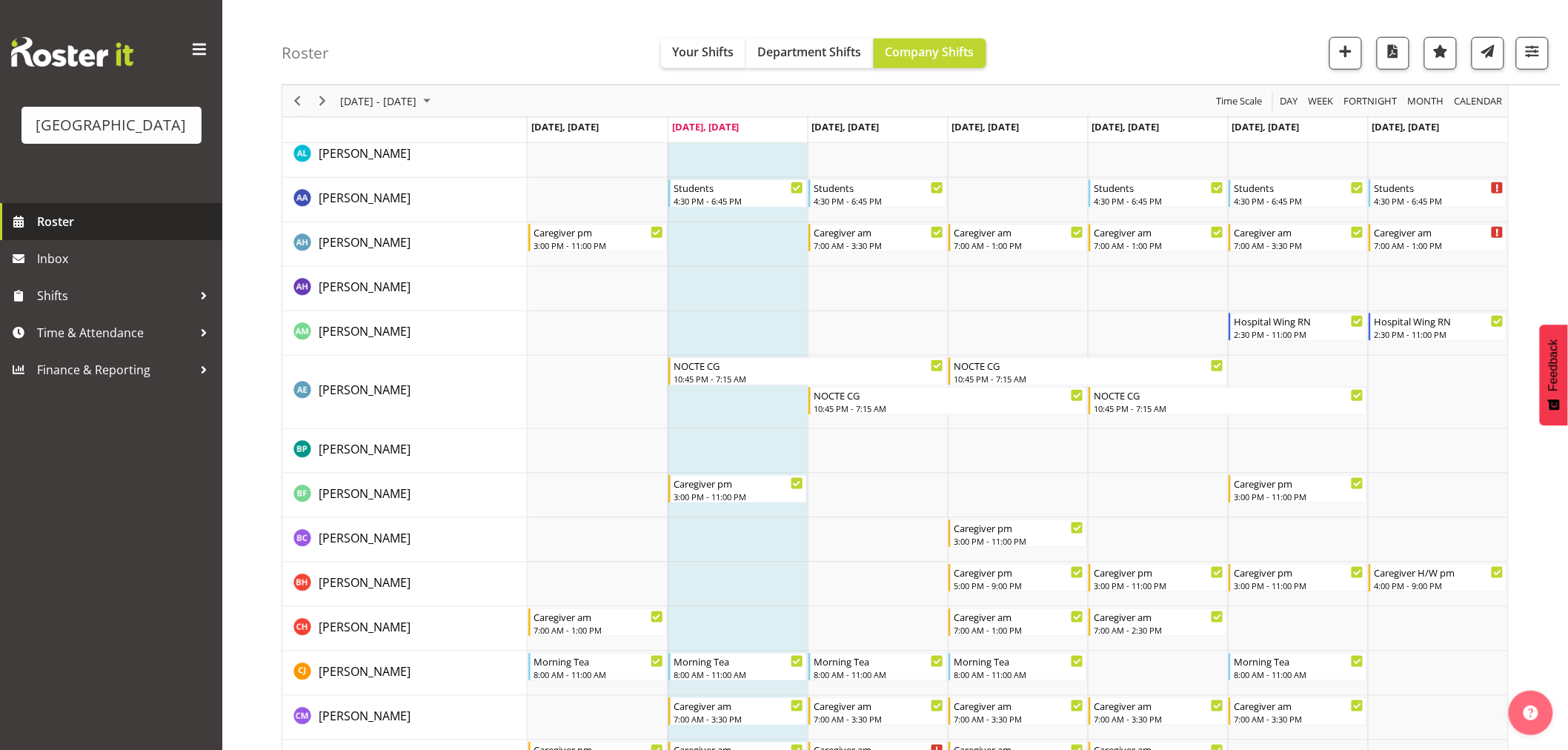
click at [70, 232] on span "Roster" at bounding box center [126, 221] width 178 height 23
